Goal: Task Accomplishment & Management: Complete application form

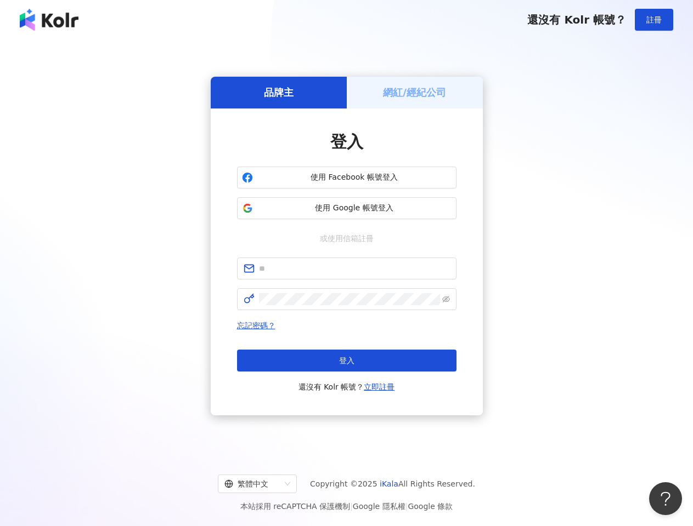
click at [654, 20] on span "註冊" at bounding box center [653, 19] width 15 height 9
click at [279, 92] on h5 "品牌主" at bounding box center [279, 93] width 30 height 14
click at [415, 92] on h5 "網紅/經紀公司" at bounding box center [414, 93] width 63 height 14
click at [347, 178] on span "使用 Facebook 帳號登入" at bounding box center [354, 177] width 194 height 11
click at [347, 208] on span "使用 Google 帳號登入" at bounding box center [354, 208] width 194 height 11
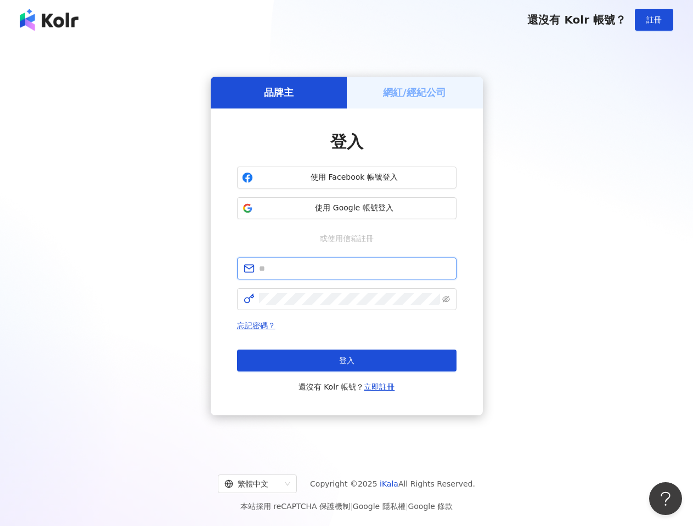
click at [347, 269] on input "text" at bounding box center [354, 269] width 191 height 12
click at [446, 299] on icon "eye-invisible" at bounding box center [446, 300] width 8 height 8
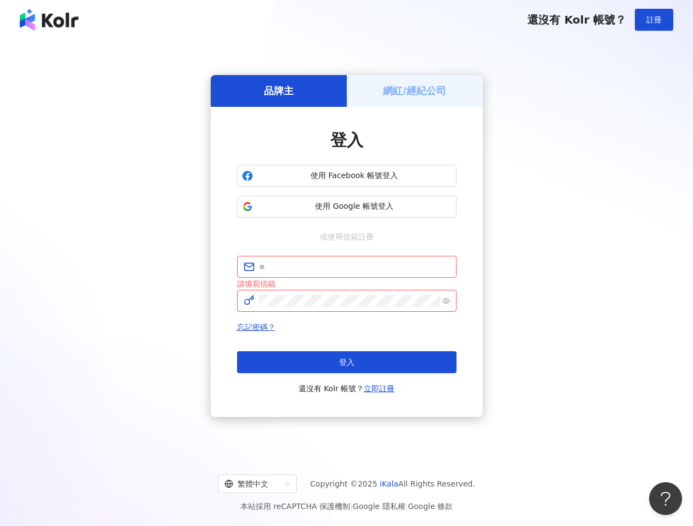
click at [347, 361] on span "登入" at bounding box center [346, 362] width 15 height 9
click at [266, 484] on div "繁體中文" at bounding box center [252, 484] width 56 height 18
